Goal: Information Seeking & Learning: Learn about a topic

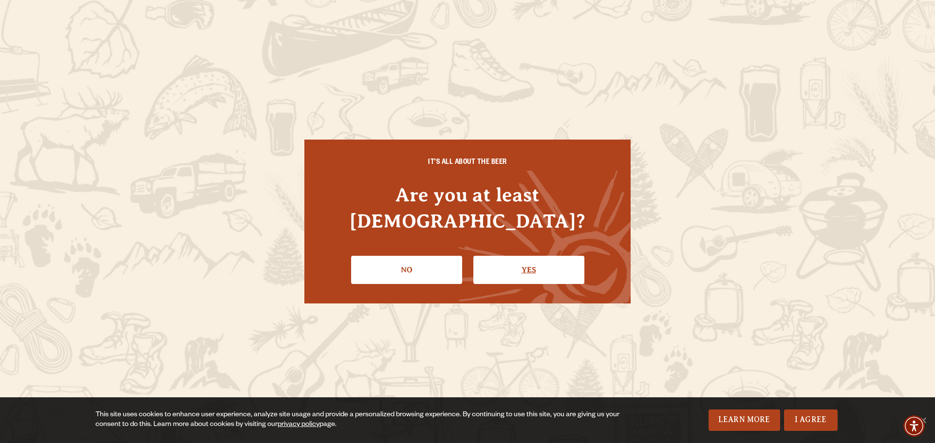
click at [524, 261] on link "Yes" at bounding box center [528, 270] width 111 height 28
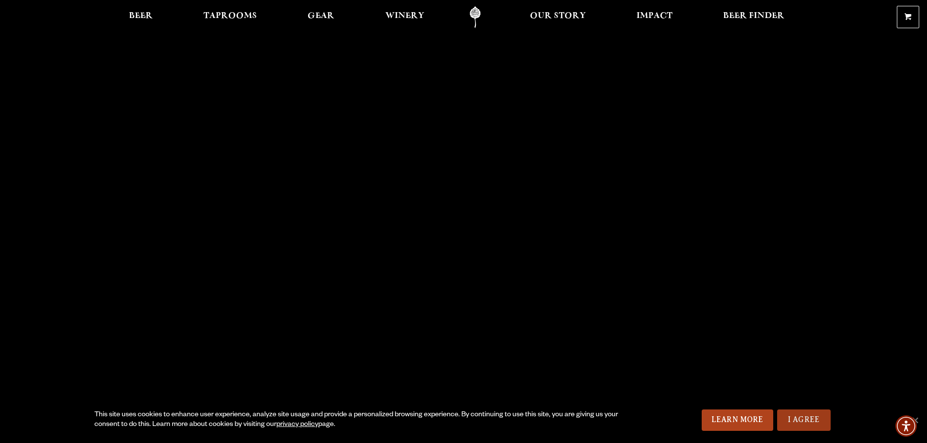
click at [812, 423] on link "I Agree" at bounding box center [804, 420] width 54 height 21
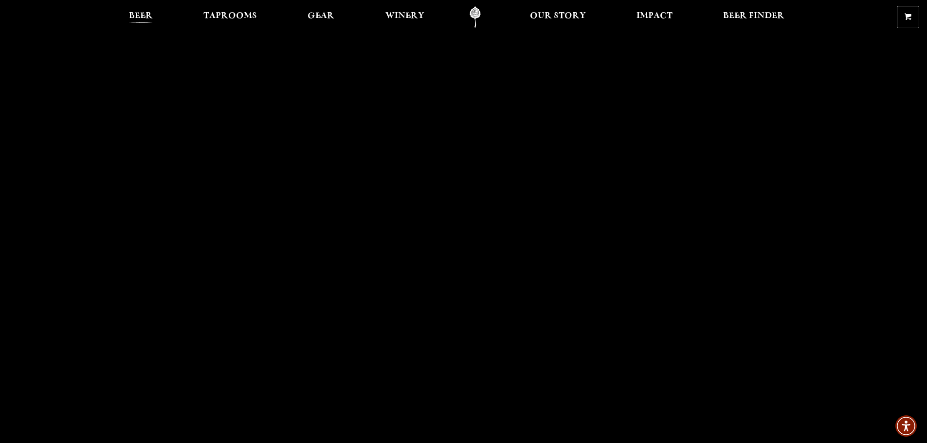
click at [140, 17] on span "Beer" at bounding box center [141, 16] width 24 height 8
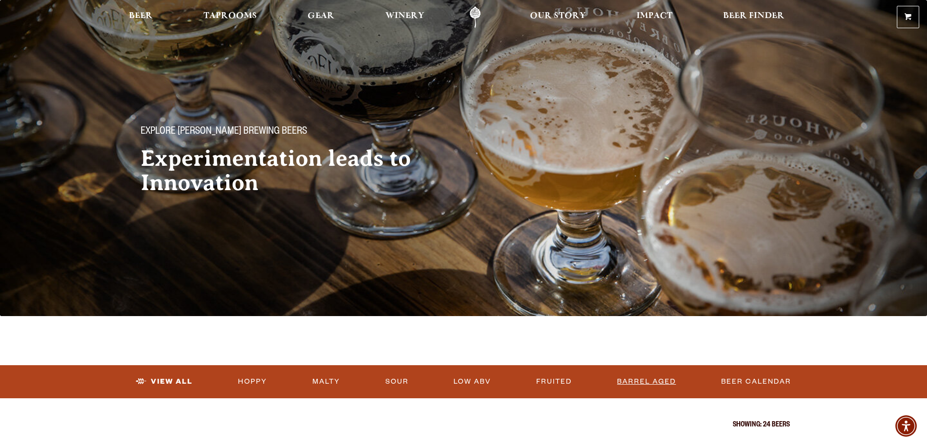
click at [636, 379] on link "Barrel Aged" at bounding box center [646, 382] width 67 height 22
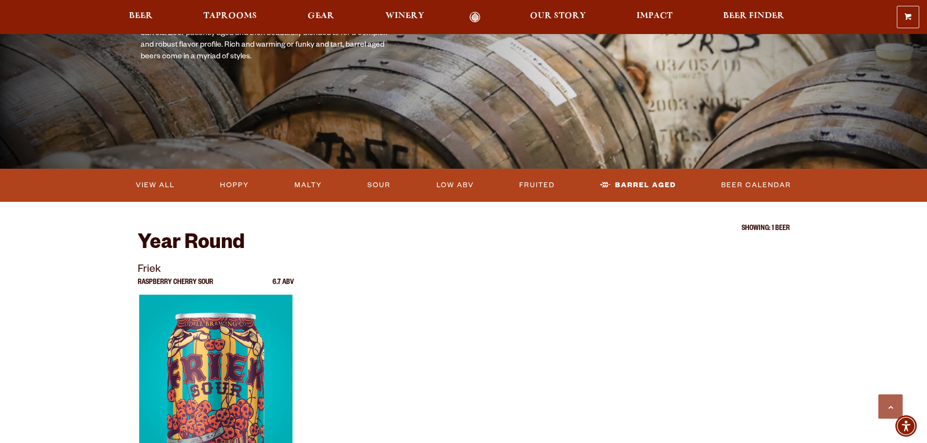
scroll to position [146, 0]
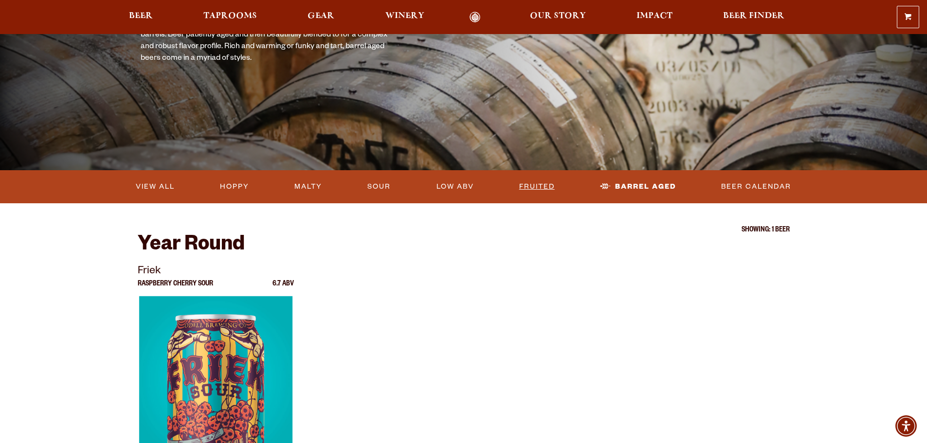
click at [541, 186] on link "Fruited" at bounding box center [536, 187] width 43 height 22
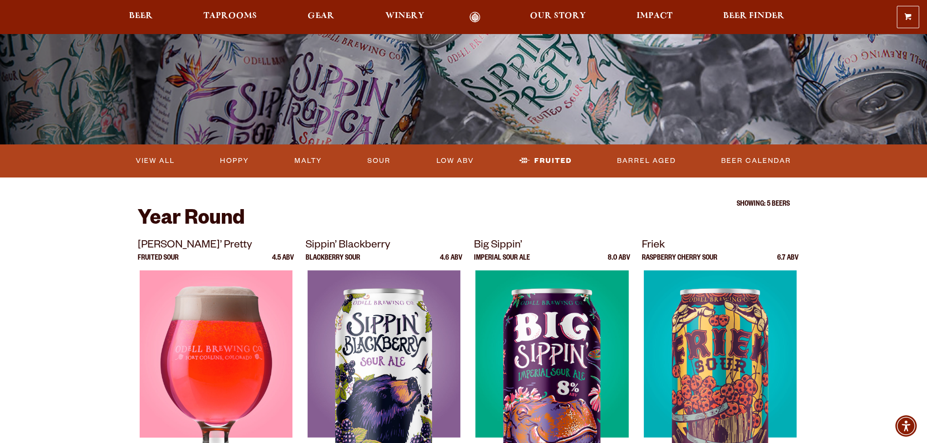
scroll to position [97, 0]
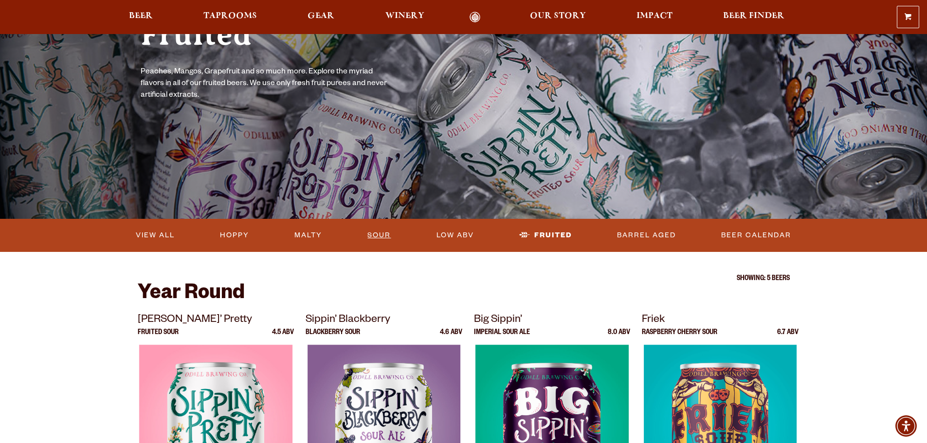
click at [380, 236] on link "Sour" at bounding box center [379, 235] width 31 height 22
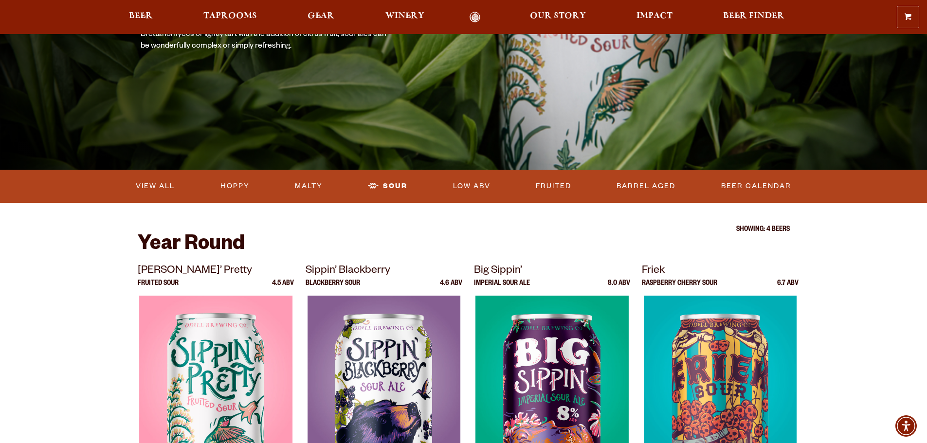
scroll to position [146, 0]
click at [232, 185] on link "Hoppy" at bounding box center [235, 187] width 37 height 22
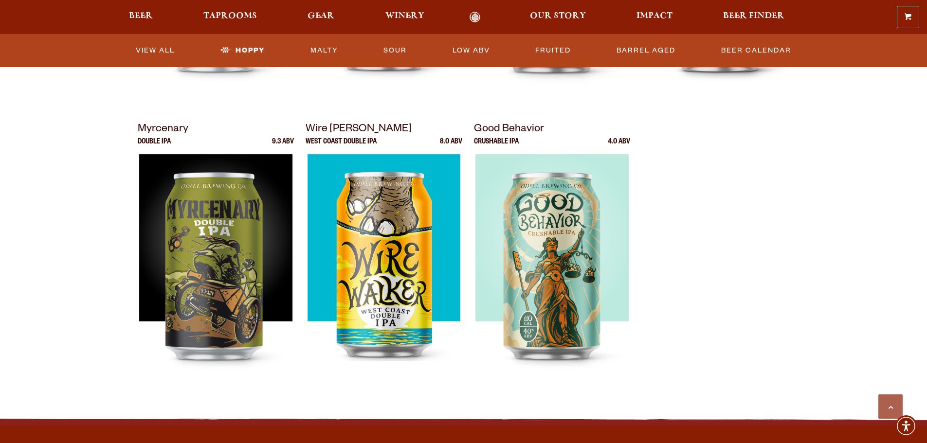
scroll to position [584, 0]
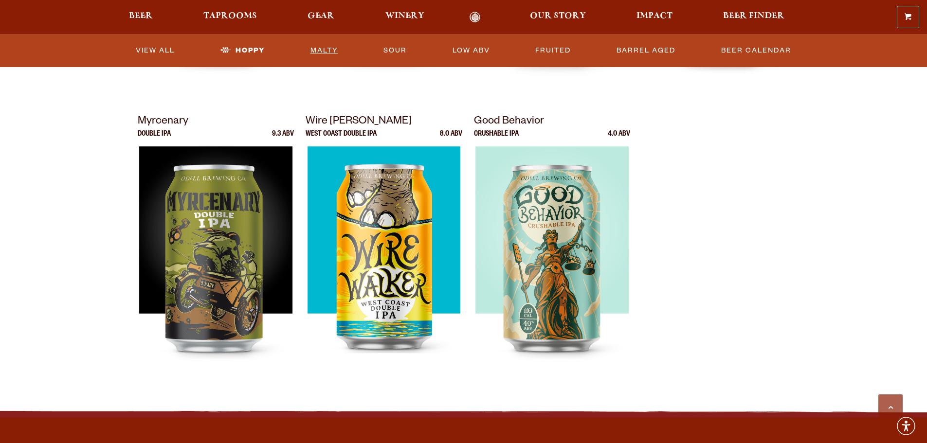
click at [323, 48] on link "Malty" at bounding box center [325, 50] width 36 height 22
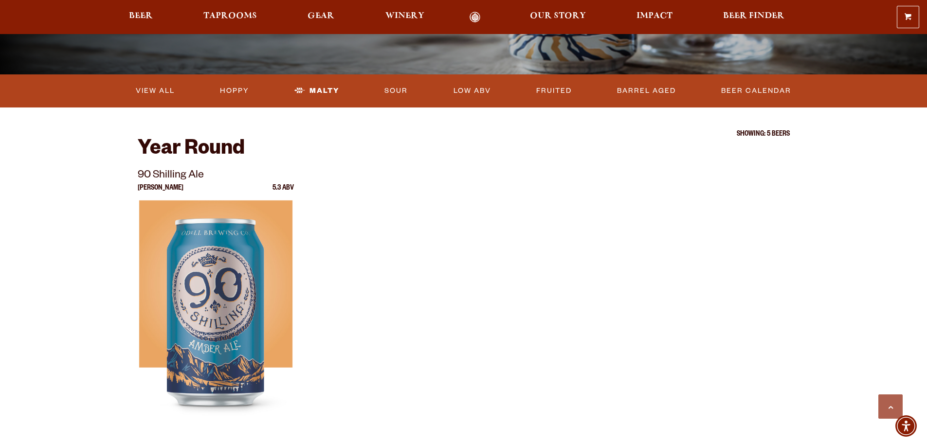
scroll to position [49, 0]
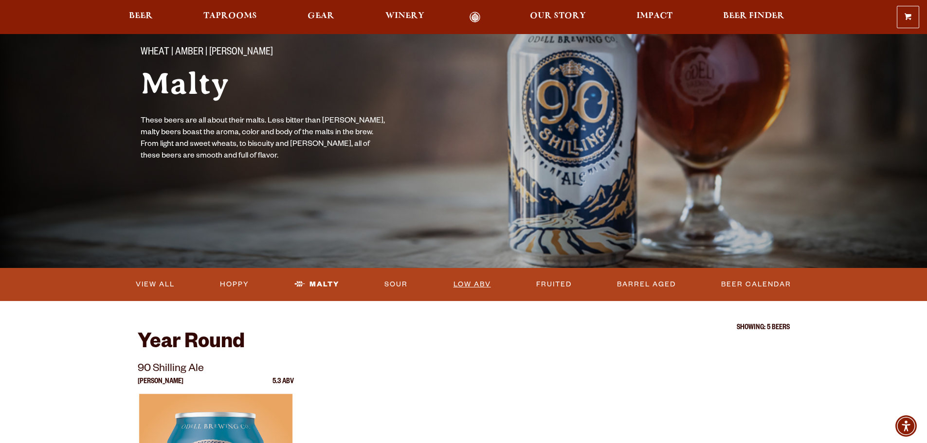
click at [473, 285] on link "Low ABV" at bounding box center [472, 285] width 45 height 22
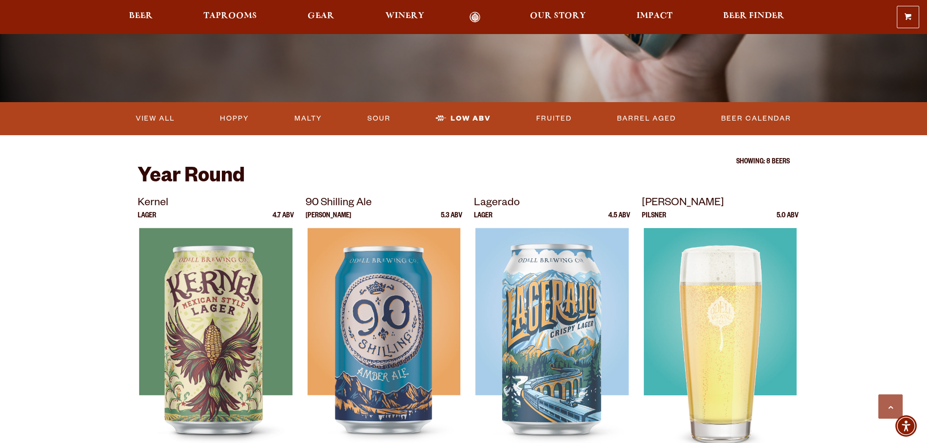
scroll to position [195, 0]
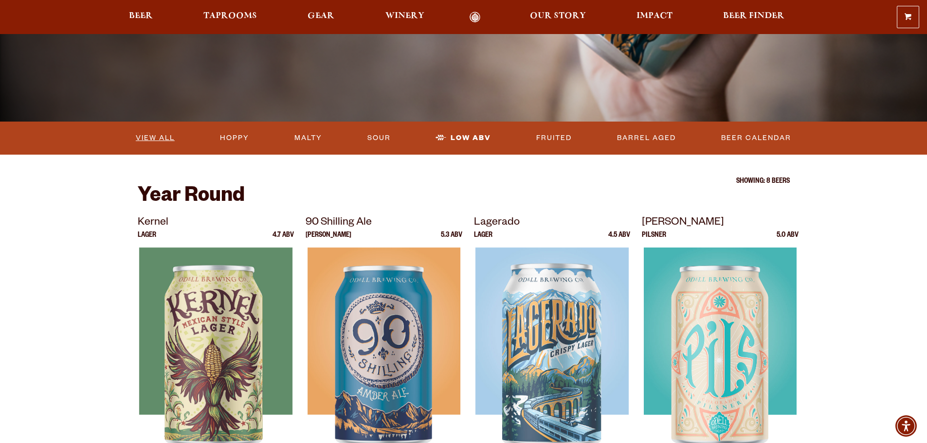
drag, startPoint x: 141, startPoint y: 135, endPoint x: 164, endPoint y: 150, distance: 27.0
click at [141, 136] on link "View All" at bounding box center [155, 138] width 47 height 22
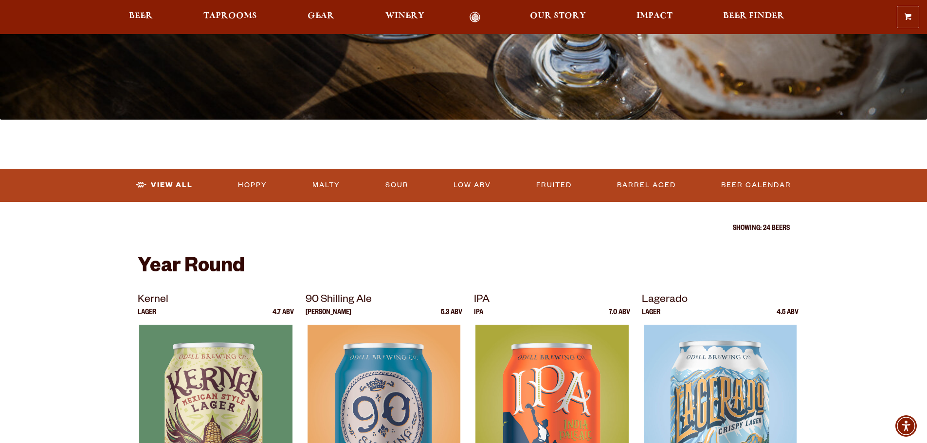
scroll to position [195, 0]
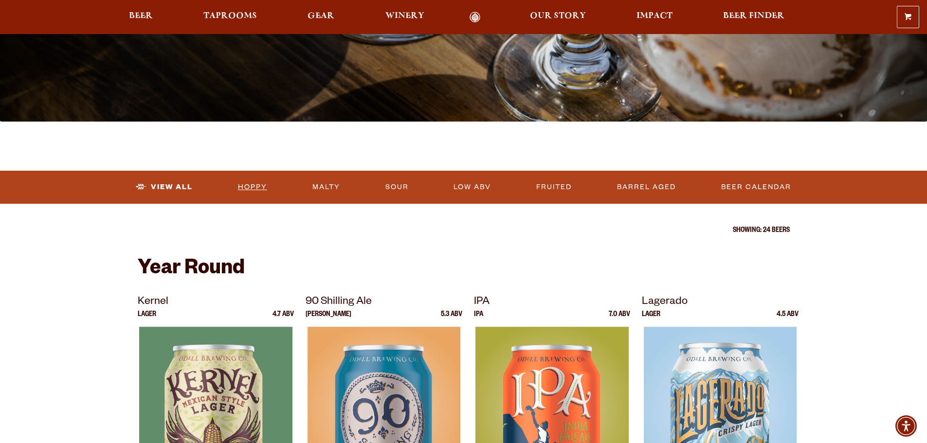
drag, startPoint x: 252, startPoint y: 187, endPoint x: 259, endPoint y: 189, distance: 7.6
click at [252, 187] on link "Hoppy" at bounding box center [252, 187] width 37 height 22
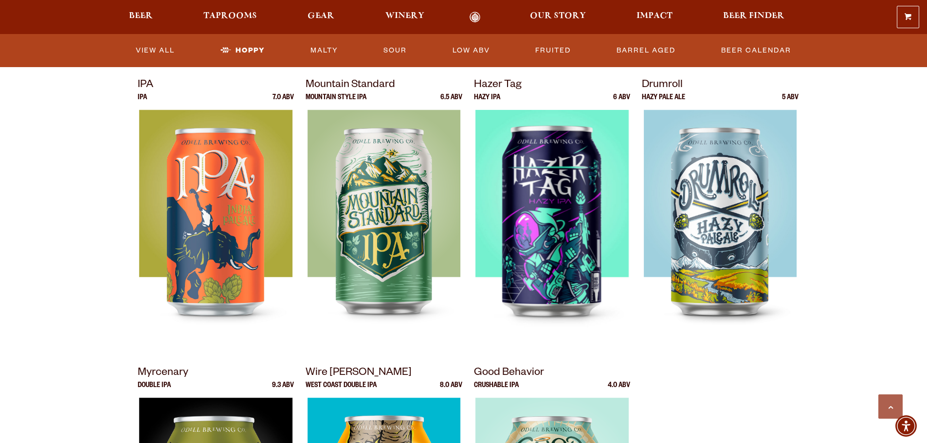
scroll to position [243, 0]
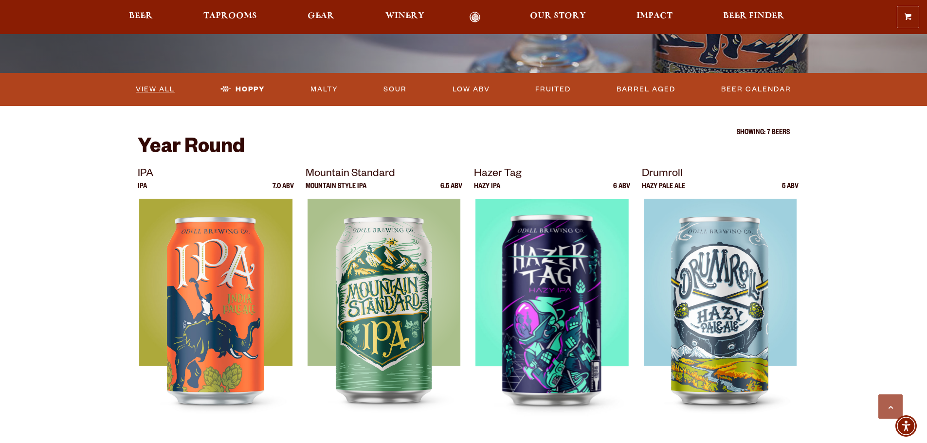
click at [148, 92] on link "View All" at bounding box center [155, 89] width 47 height 22
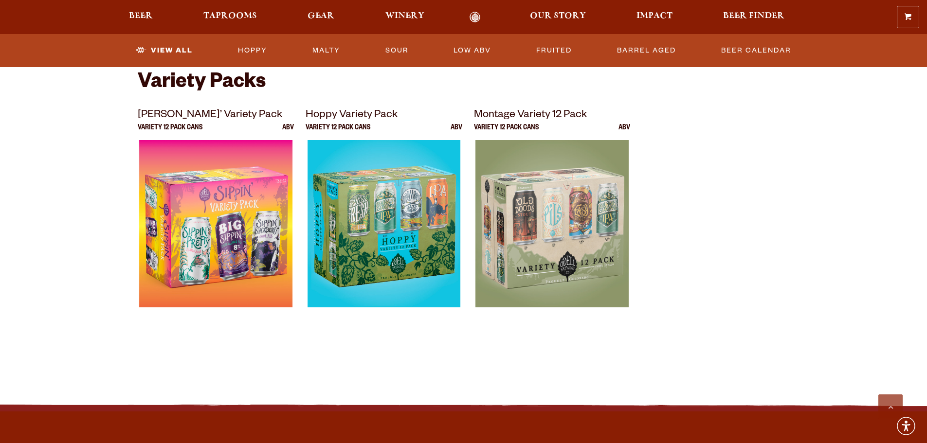
scroll to position [1996, 0]
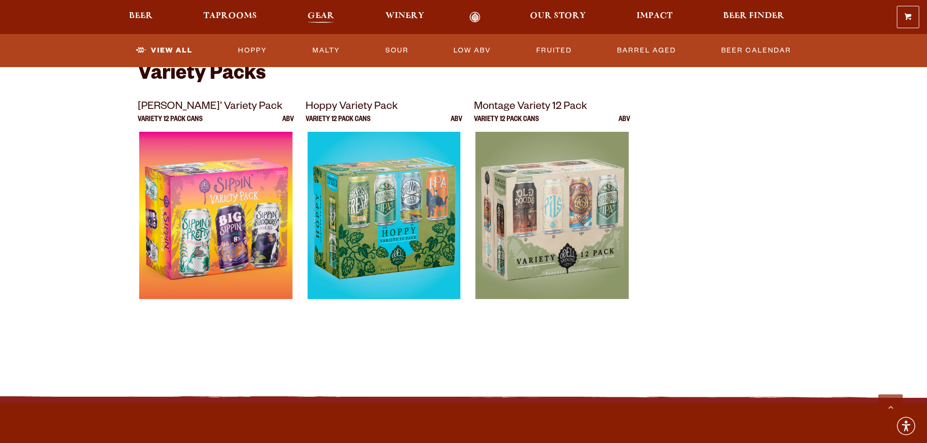
click at [327, 16] on span "Gear" at bounding box center [321, 16] width 27 height 8
